Goal: Transaction & Acquisition: Purchase product/service

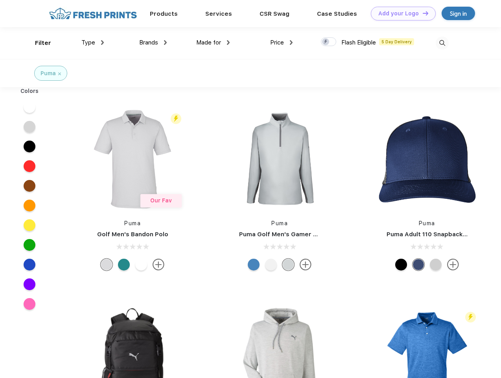
scroll to position [0, 0]
click at [400, 13] on link "Add your Logo Design Tool" at bounding box center [403, 14] width 65 height 14
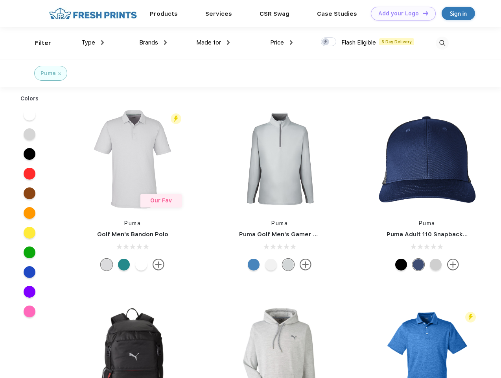
click at [0, 0] on div "Design Tool" at bounding box center [0, 0] width 0 height 0
click at [422, 13] on link "Add your Logo Design Tool" at bounding box center [403, 14] width 65 height 14
click at [38, 43] on div "Filter" at bounding box center [43, 43] width 16 height 9
click at [93, 42] on span "Type" at bounding box center [88, 42] width 14 height 7
click at [153, 42] on span "Brands" at bounding box center [148, 42] width 19 height 7
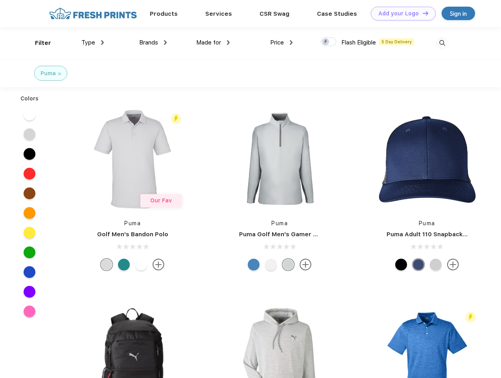
click at [213, 42] on span "Made for" at bounding box center [208, 42] width 25 height 7
click at [282, 42] on span "Price" at bounding box center [277, 42] width 14 height 7
click at [329, 42] on div at bounding box center [328, 41] width 15 height 9
click at [326, 42] on input "checkbox" at bounding box center [323, 39] width 5 height 5
click at [442, 43] on img at bounding box center [442, 43] width 13 height 13
